Goal: Check status: Check status

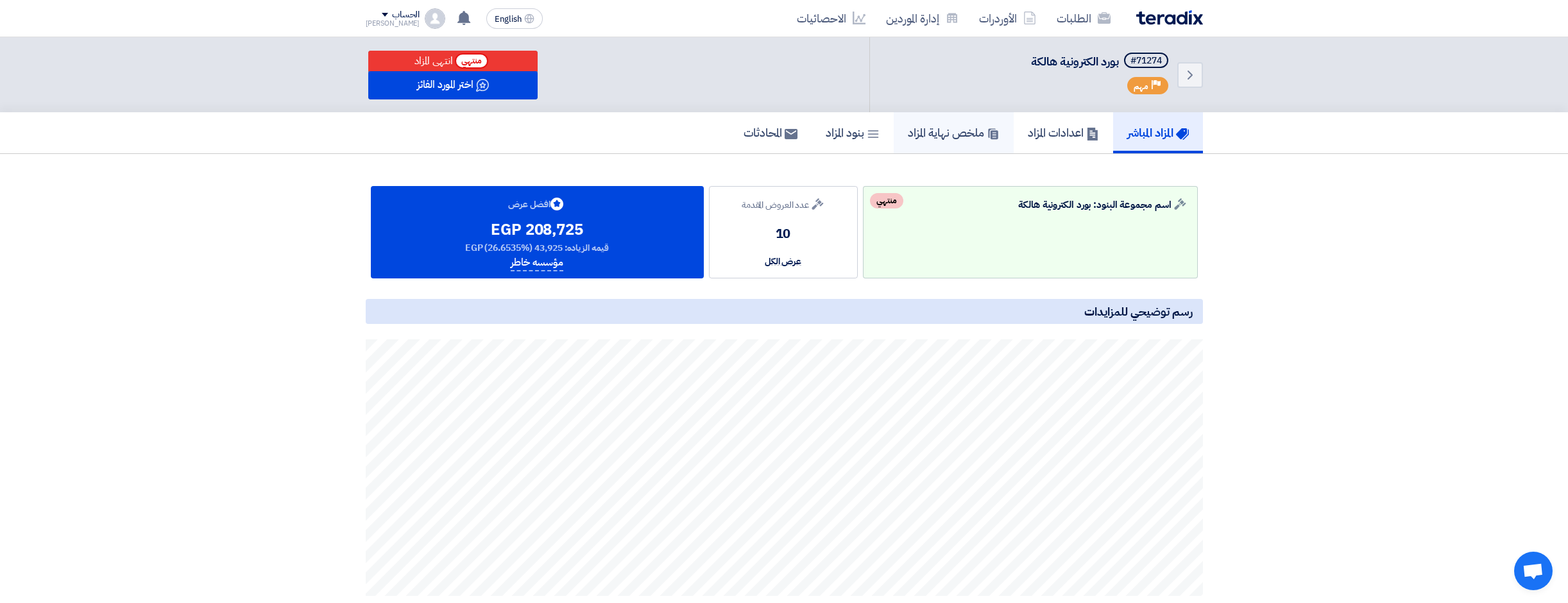
click at [942, 141] on link "ملخص نهاية المزاد" at bounding box center [953, 133] width 120 height 41
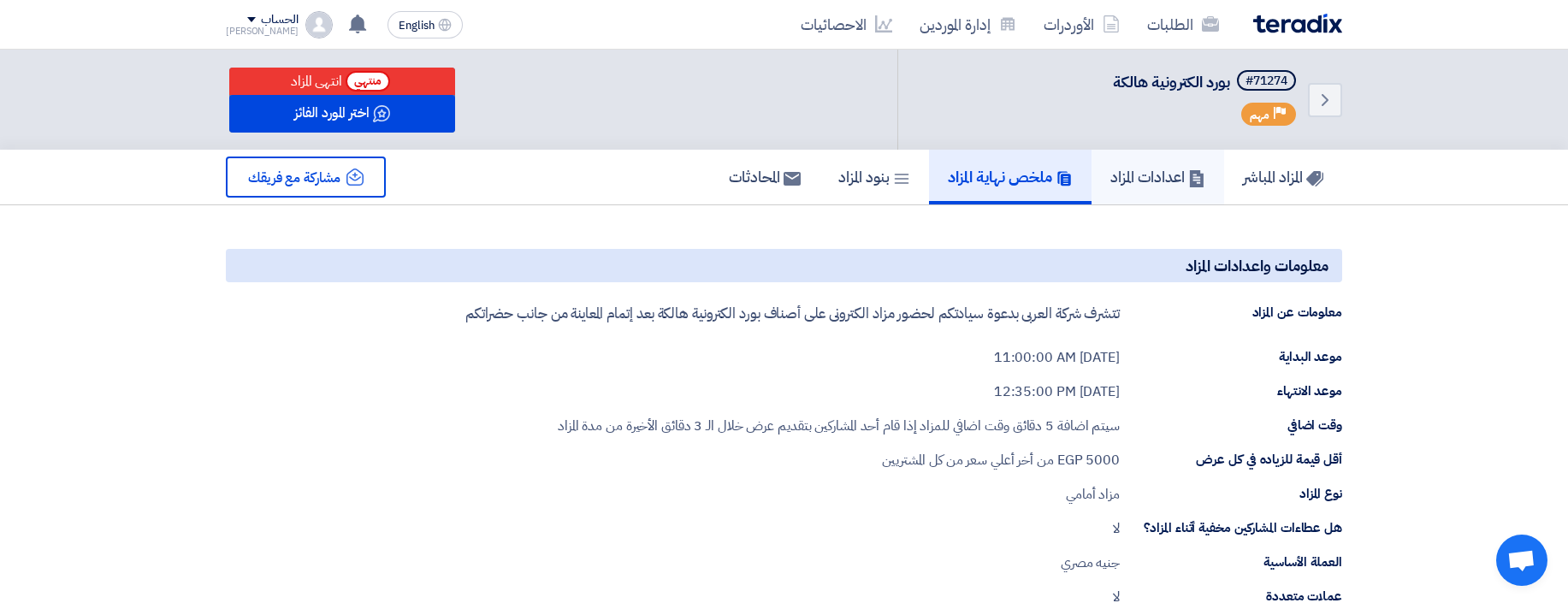
click at [1169, 158] on link "اعدادات المزاد" at bounding box center [1158, 177] width 133 height 55
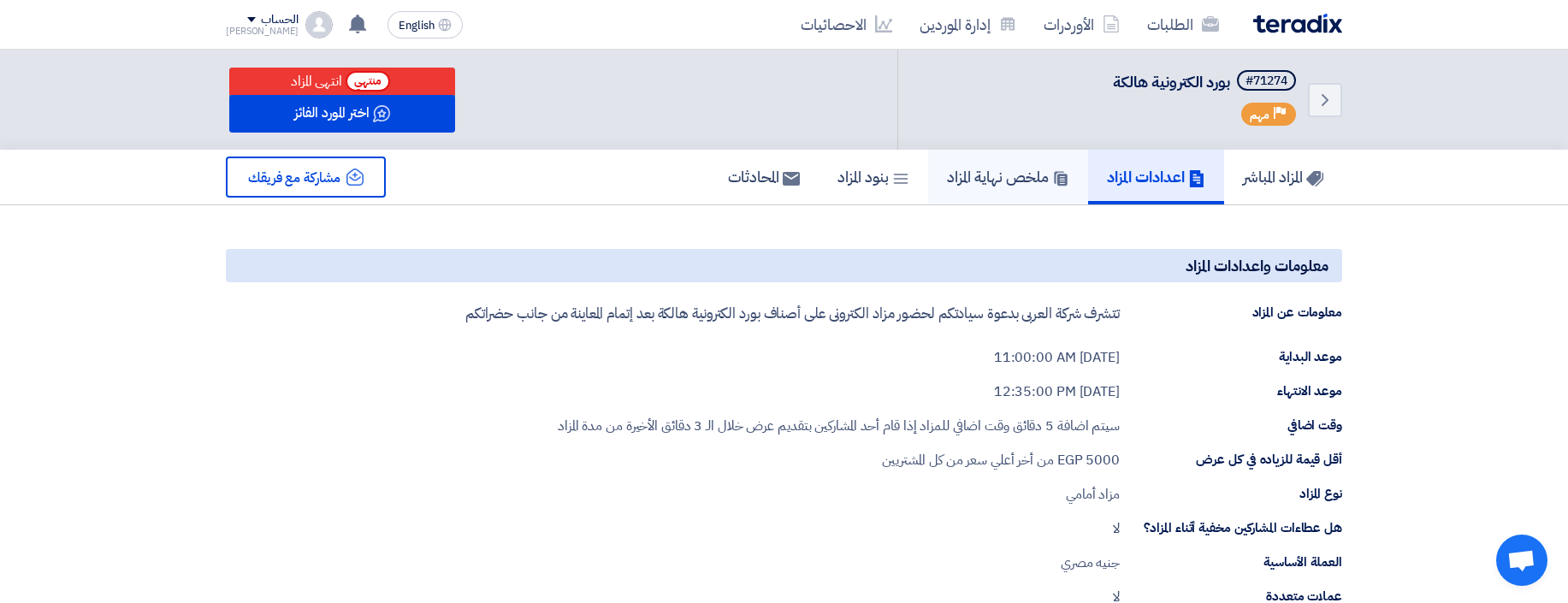
click at [1019, 190] on link "ملخص نهاية المزاد" at bounding box center [1009, 177] width 160 height 55
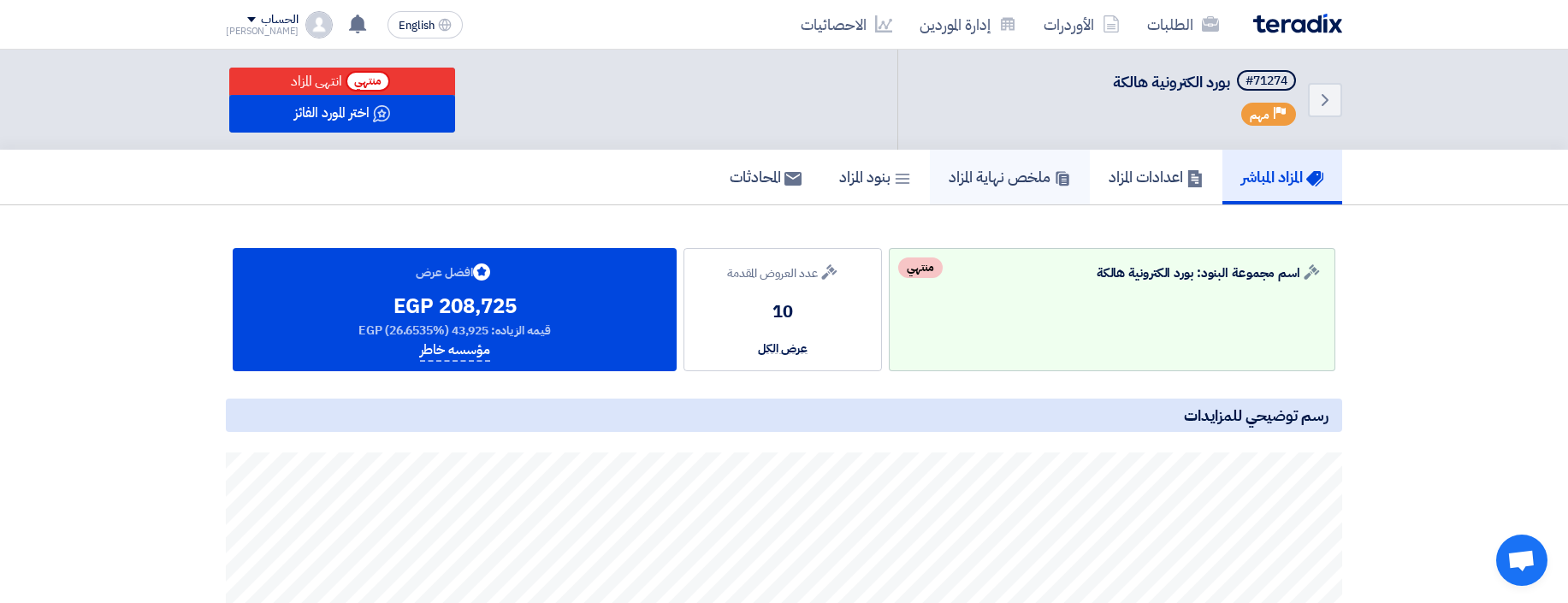
click at [1013, 194] on link "ملخص نهاية المزاد" at bounding box center [1010, 177] width 160 height 55
